Goal: Transaction & Acquisition: Purchase product/service

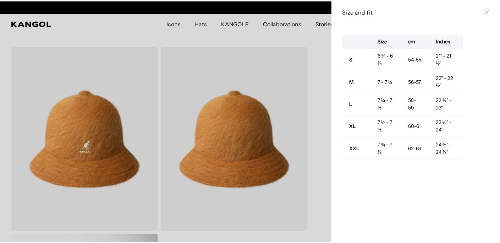
scroll to position [0, 146]
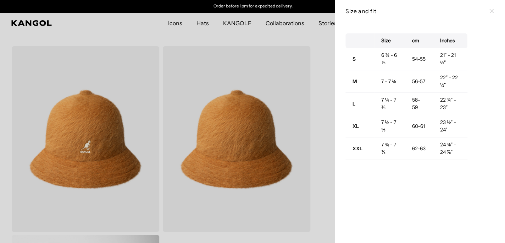
click at [490, 10] on icon at bounding box center [492, 11] width 4 height 4
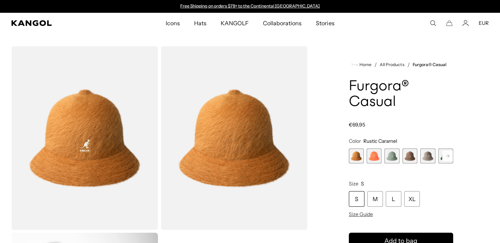
scroll to position [35, 0]
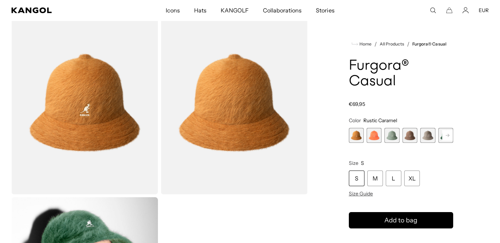
click at [449, 136] on rect at bounding box center [447, 135] width 11 height 11
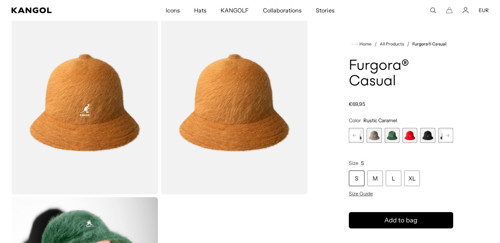
click at [446, 137] on rect at bounding box center [447, 135] width 11 height 11
click at [406, 134] on span "8 of 12" at bounding box center [409, 135] width 15 height 15
click at [414, 139] on variant-selects "Color Black/Gold Previous Next Rustic Caramel Variant sold out or unavailable C…" at bounding box center [401, 156] width 104 height 79
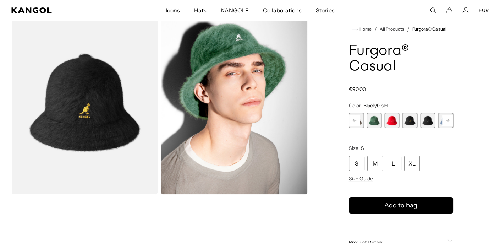
scroll to position [0, 146]
click at [431, 121] on span "9 of 12" at bounding box center [427, 120] width 15 height 15
click at [448, 119] on rect at bounding box center [447, 120] width 11 height 11
click at [448, 119] on div "Previous Next Rustic Caramel Variant sold out or unavailable Coral Flame Varian…" at bounding box center [401, 120] width 104 height 15
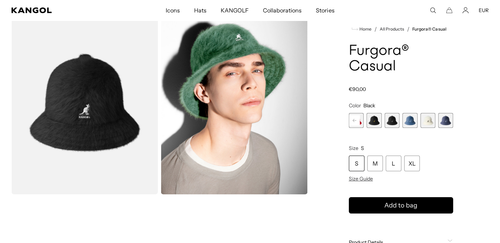
scroll to position [0, 146]
click at [446, 122] on span "12 of 12" at bounding box center [445, 120] width 15 height 15
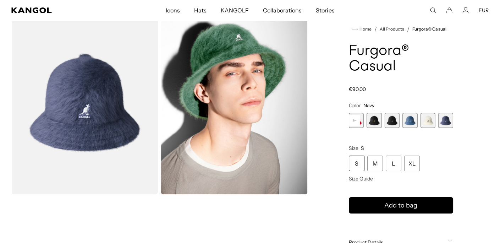
click at [394, 120] on span "9 of 12" at bounding box center [392, 120] width 15 height 15
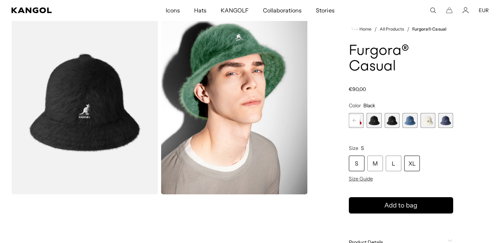
scroll to position [71, 0]
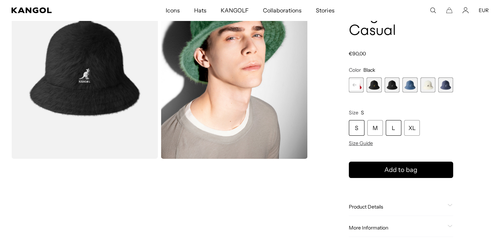
click at [390, 128] on div "L" at bounding box center [394, 128] width 16 height 16
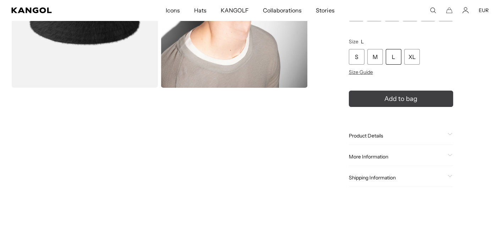
click at [382, 99] on button "Add to bag" at bounding box center [401, 98] width 104 height 16
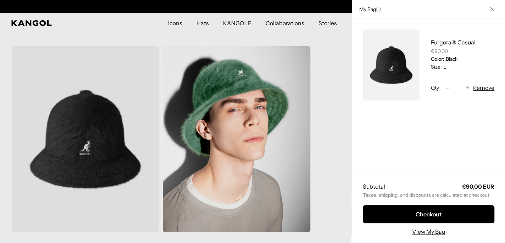
scroll to position [0, 146]
drag, startPoint x: 485, startPoint y: 10, endPoint x: 480, endPoint y: 11, distance: 5.3
click at [490, 9] on icon "Close" at bounding box center [492, 9] width 4 height 4
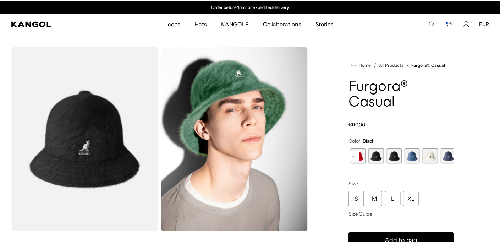
scroll to position [6, 0]
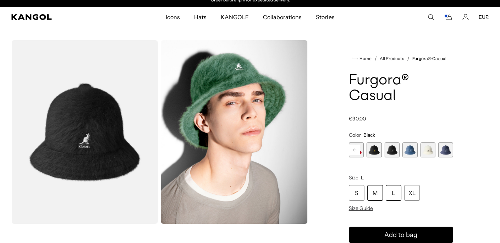
click at [379, 194] on div "M" at bounding box center [375, 193] width 16 height 16
click at [394, 153] on span "9 of 12" at bounding box center [392, 149] width 15 height 15
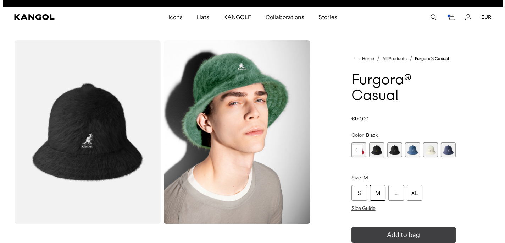
scroll to position [0, 146]
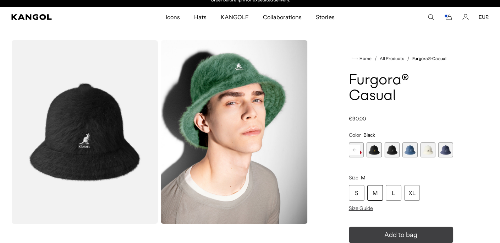
click at [393, 233] on span "Add to bag" at bounding box center [400, 235] width 33 height 10
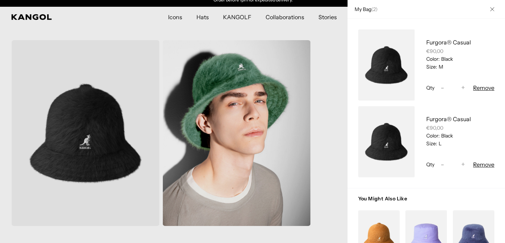
click at [482, 164] on button "Remove" at bounding box center [483, 164] width 21 height 9
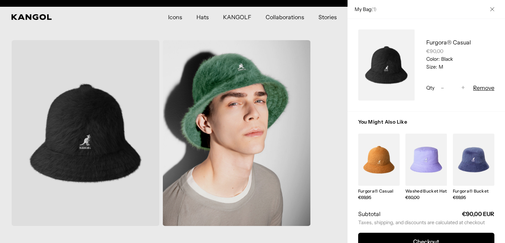
scroll to position [0, 0]
